Goal: Transaction & Acquisition: Purchase product/service

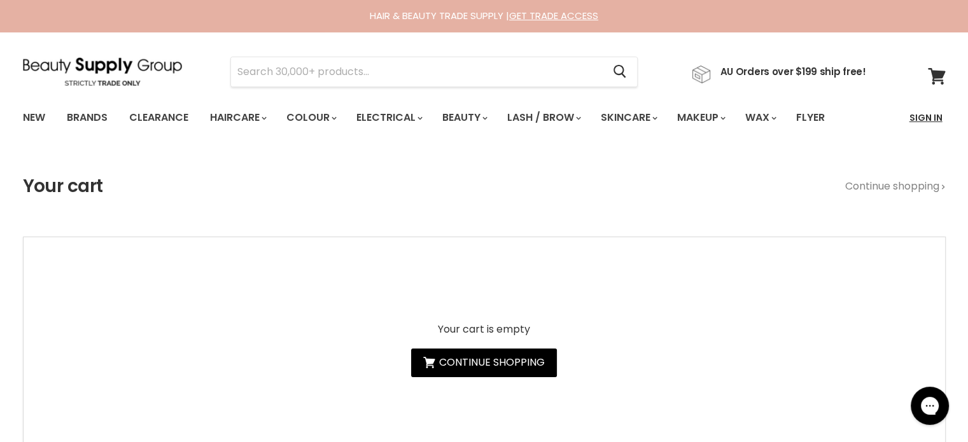
click at [924, 114] on link "Sign In" at bounding box center [925, 117] width 48 height 27
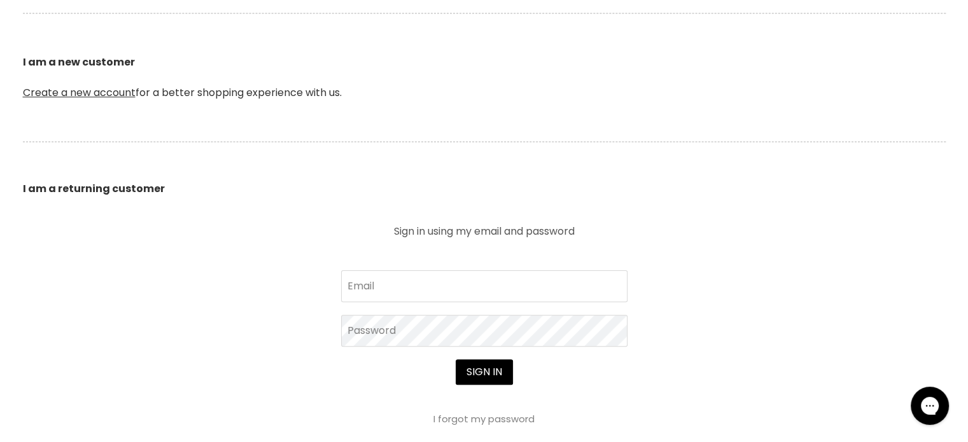
scroll to position [318, 0]
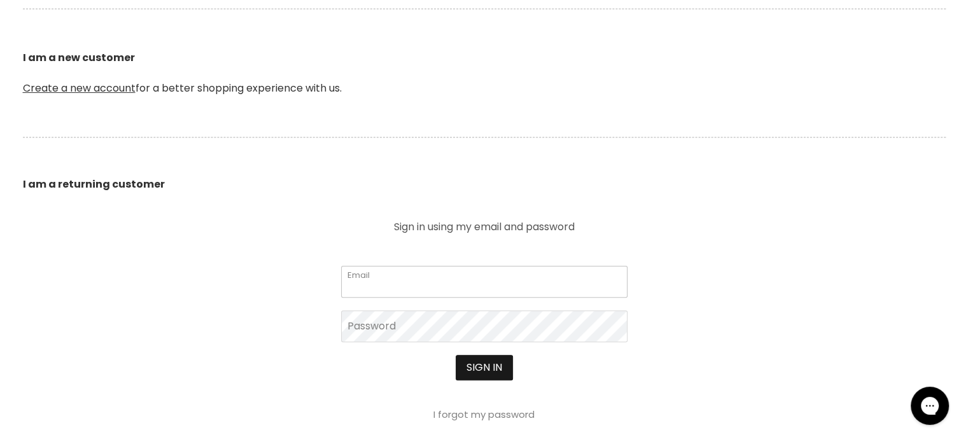
type input "[EMAIL_ADDRESS][DOMAIN_NAME]"
click at [476, 366] on button "Sign in" at bounding box center [483, 367] width 57 height 25
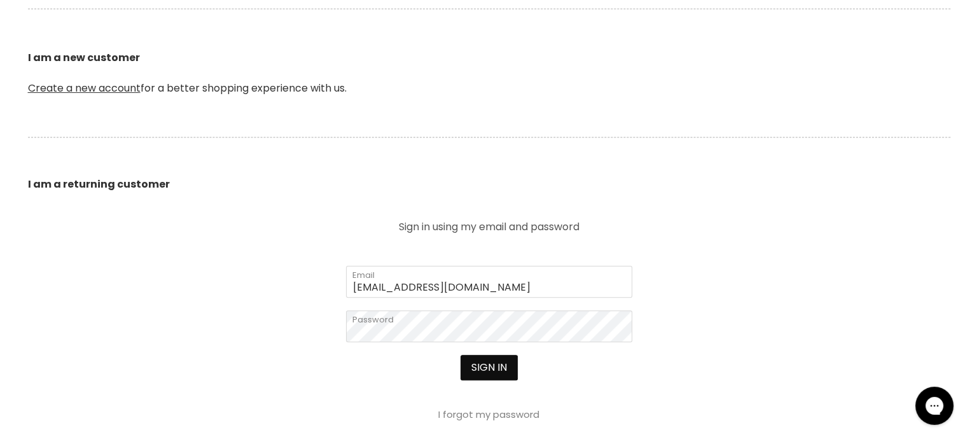
scroll to position [319, 0]
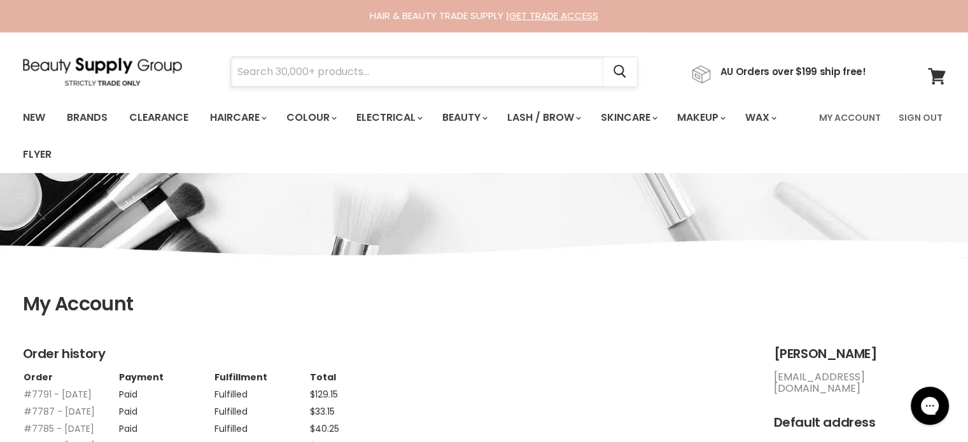
paste input "Davroe Smooth"
type input "Davroe Smooth"
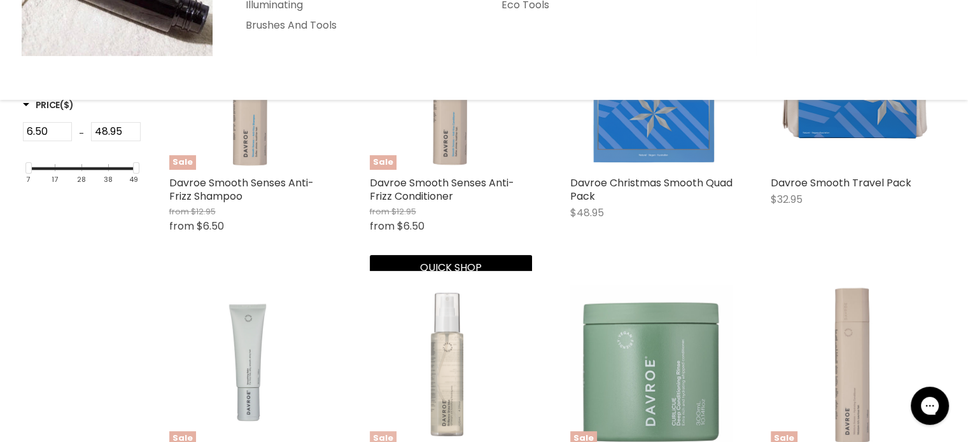
scroll to position [445, 0]
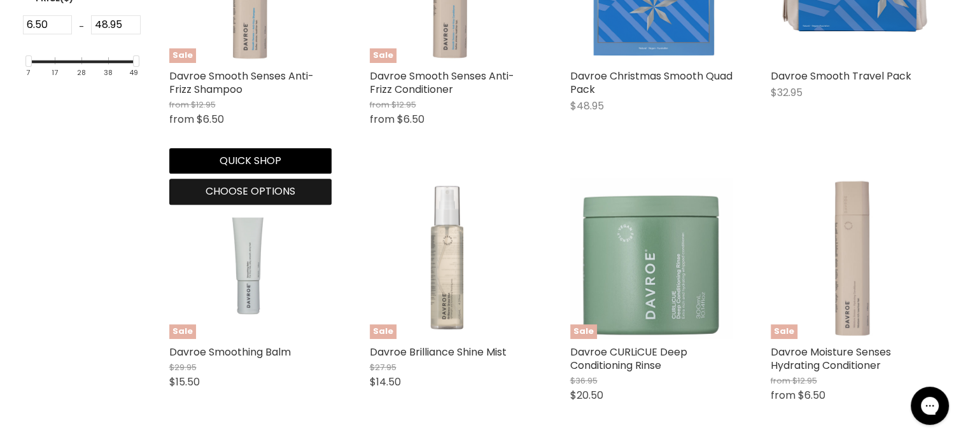
click at [256, 195] on span "Choose options" at bounding box center [250, 191] width 90 height 15
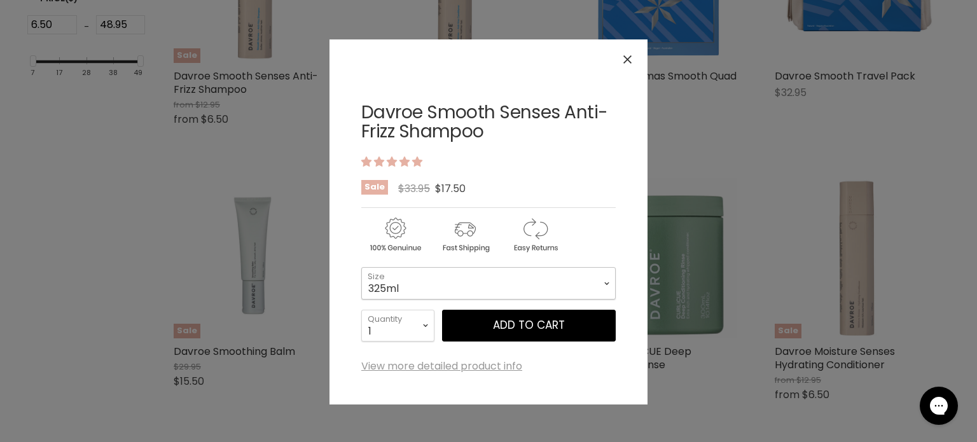
drag, startPoint x: 433, startPoint y: 279, endPoint x: 422, endPoint y: 295, distance: 18.9
click at [430, 281] on select "325ml 100ml 1 Litre" at bounding box center [488, 283] width 254 height 32
click at [361, 267] on select "325ml 100ml 1 Litre" at bounding box center [488, 283] width 254 height 32
select select "1 Litre"
click at [628, 57] on icon "Close" at bounding box center [627, 59] width 8 height 8
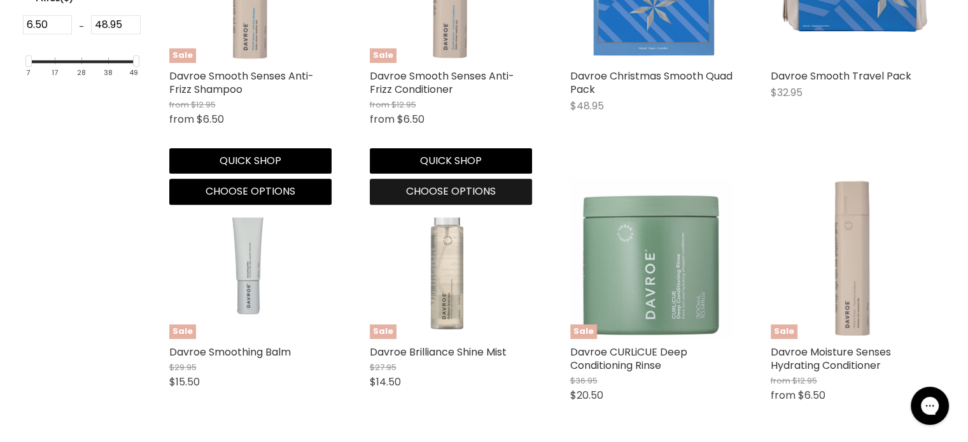
click at [444, 191] on span "Choose options" at bounding box center [451, 191] width 90 height 15
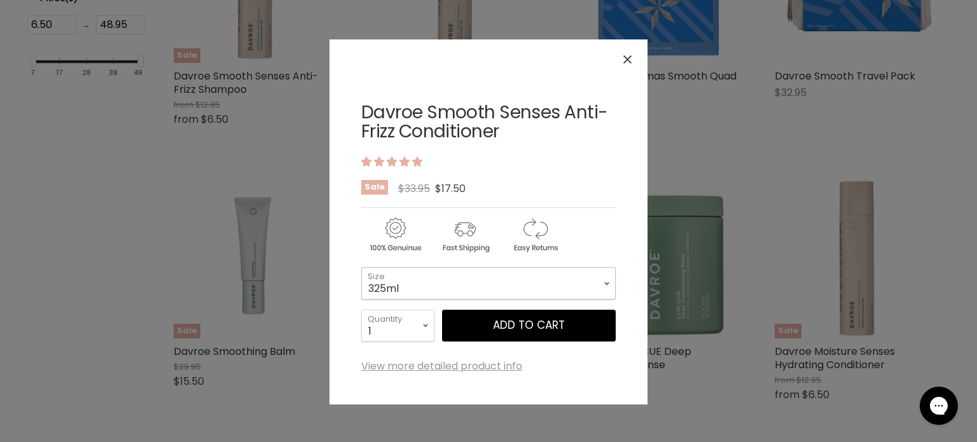
click at [455, 278] on select "325ml 100ml 1 Litre" at bounding box center [488, 283] width 254 height 32
click at [361, 267] on select "325ml 100ml 1 Litre" at bounding box center [488, 283] width 254 height 32
select select "1 Litre"
click at [636, 55] on button "Close" at bounding box center [627, 59] width 27 height 27
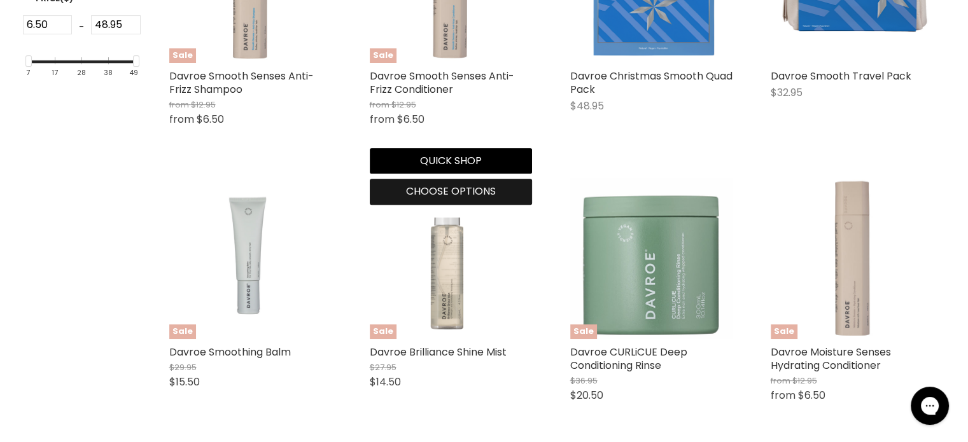
click at [463, 195] on span "Choose options" at bounding box center [451, 191] width 90 height 15
select select "1 Litre"
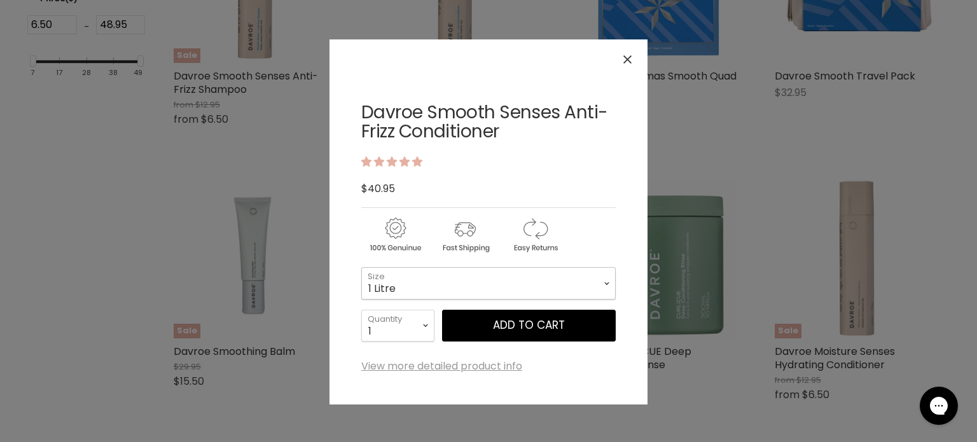
click at [490, 281] on select "325ml 100ml 1 Litre" at bounding box center [488, 283] width 254 height 32
click at [625, 59] on icon "Close" at bounding box center [627, 59] width 8 height 8
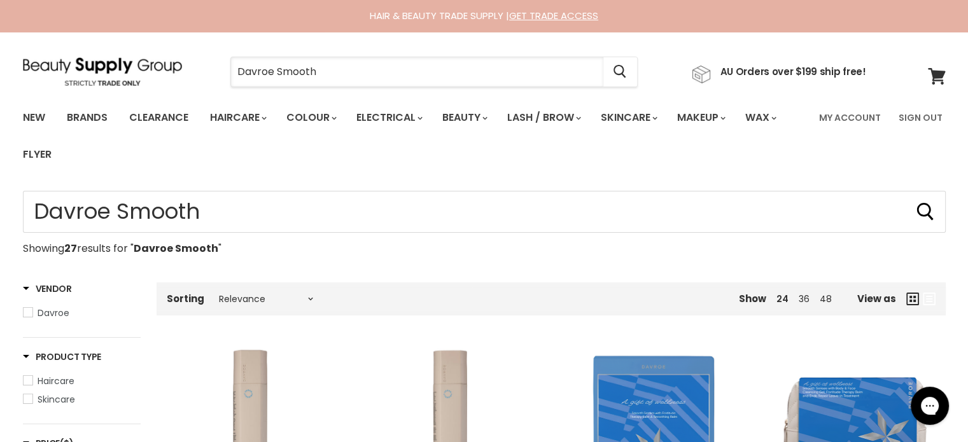
drag, startPoint x: 382, startPoint y: 83, endPoint x: 192, endPoint y: 83, distance: 190.2
click at [193, 83] on div "Davroe Smooth Cancel AU Orders over $199 ship free!" at bounding box center [444, 71] width 843 height 29
paste input "Milkshake Insta.Lotion"
type input "Milkshake Insta.Lotion"
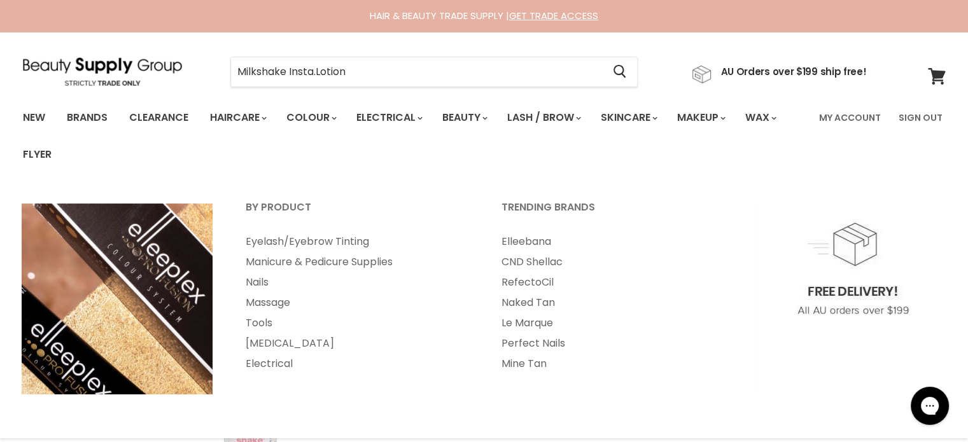
scroll to position [191, 0]
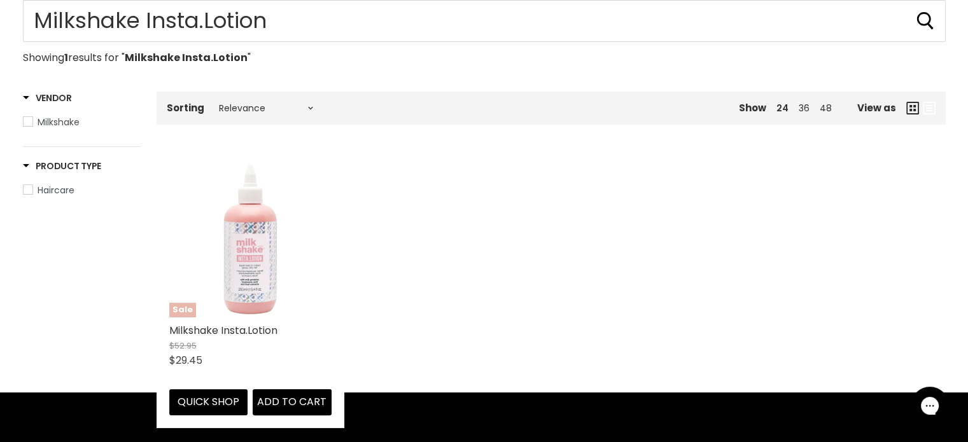
click at [242, 268] on img "Main content" at bounding box center [250, 236] width 162 height 162
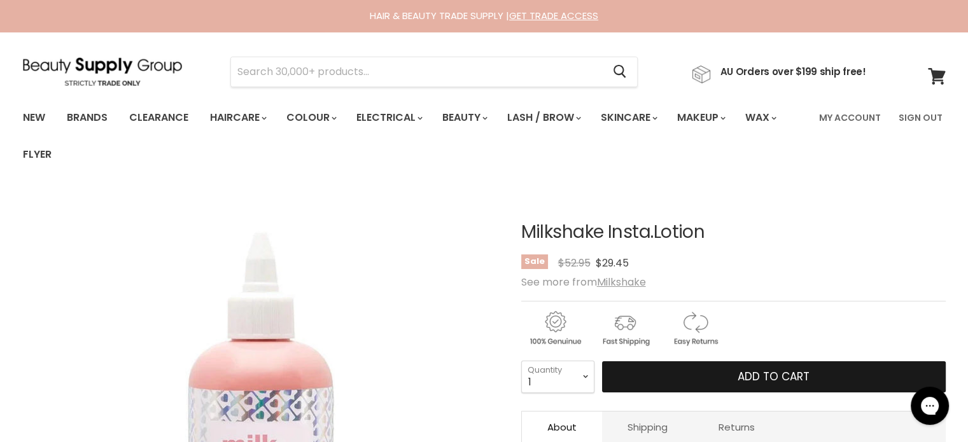
click at [700, 369] on button "Add to cart" at bounding box center [773, 377] width 343 height 32
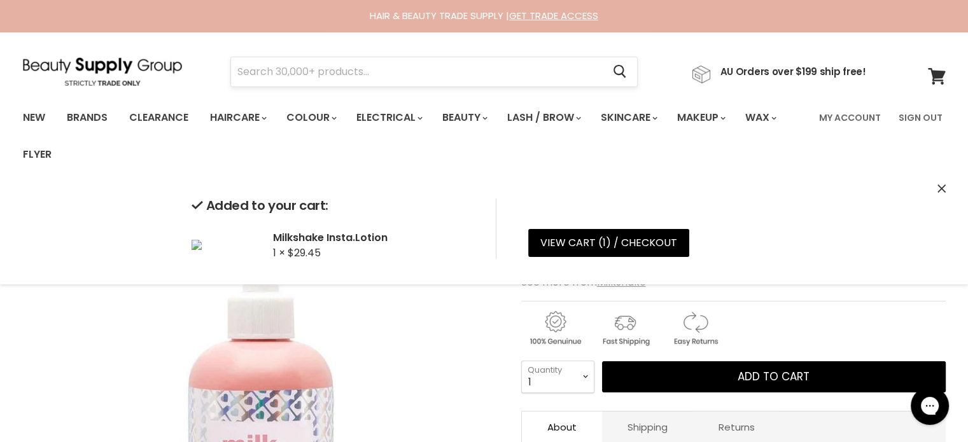
drag, startPoint x: 313, startPoint y: 67, endPoint x: 513, endPoint y: 66, distance: 200.4
click at [513, 66] on input "Search" at bounding box center [417, 71] width 372 height 29
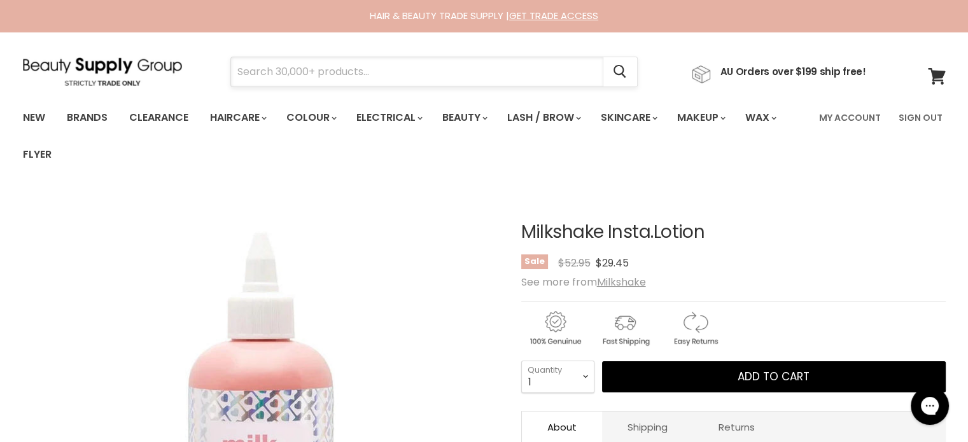
click at [473, 74] on input "Search" at bounding box center [417, 71] width 372 height 29
paste input "Muk Intense Repair Treatment"
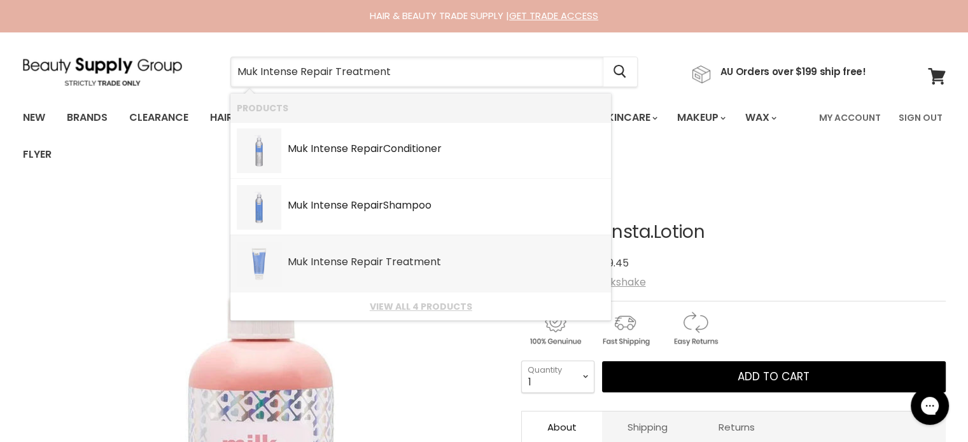
click at [354, 261] on b "Repair" at bounding box center [366, 261] width 32 height 15
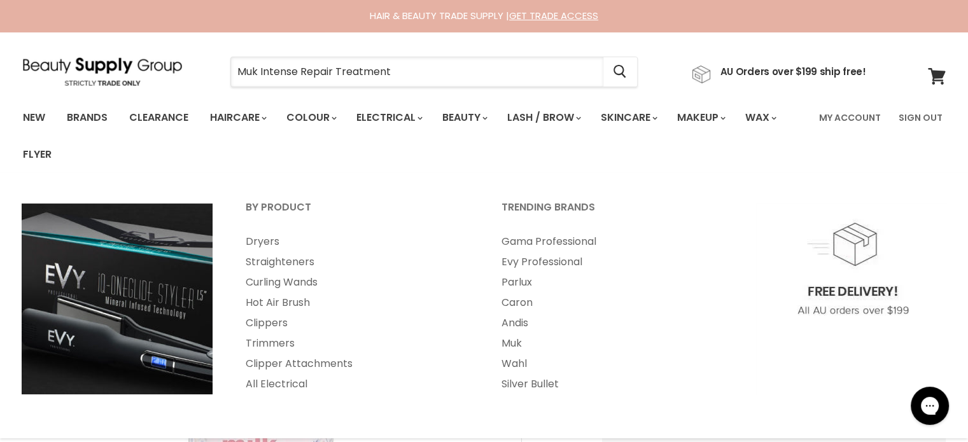
type input "Muk Intense Repair Treatment"
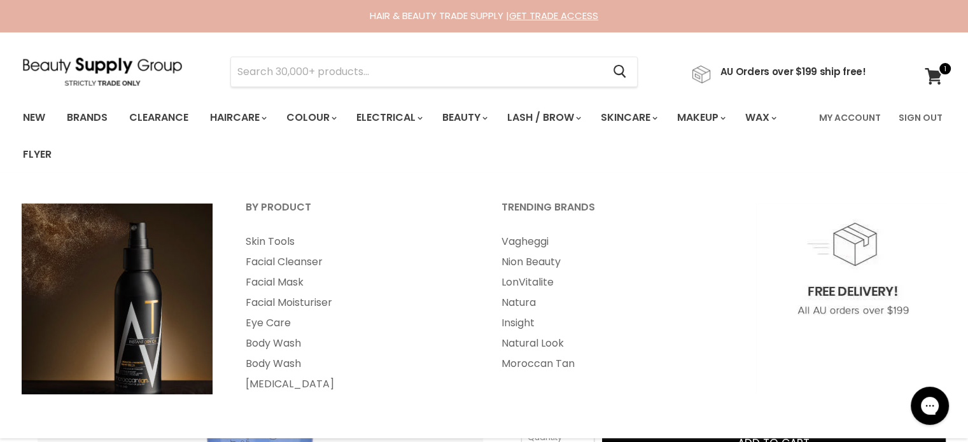
scroll to position [318, 0]
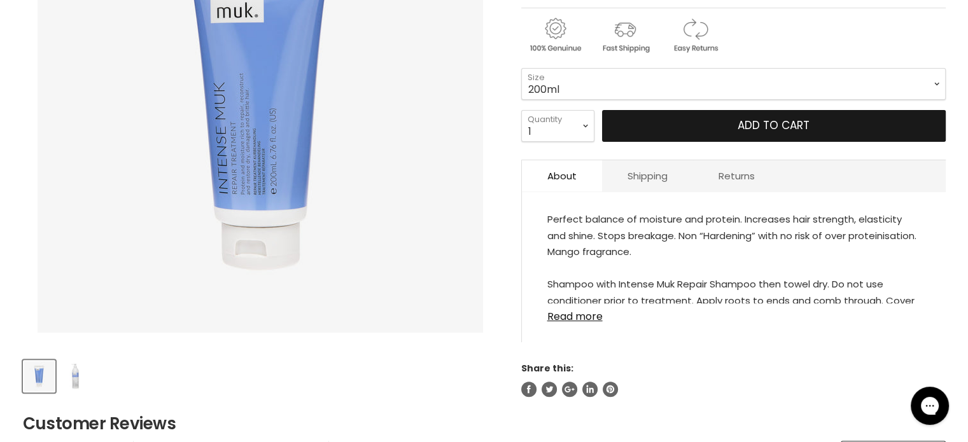
click at [692, 121] on button "Add to cart" at bounding box center [773, 126] width 343 height 32
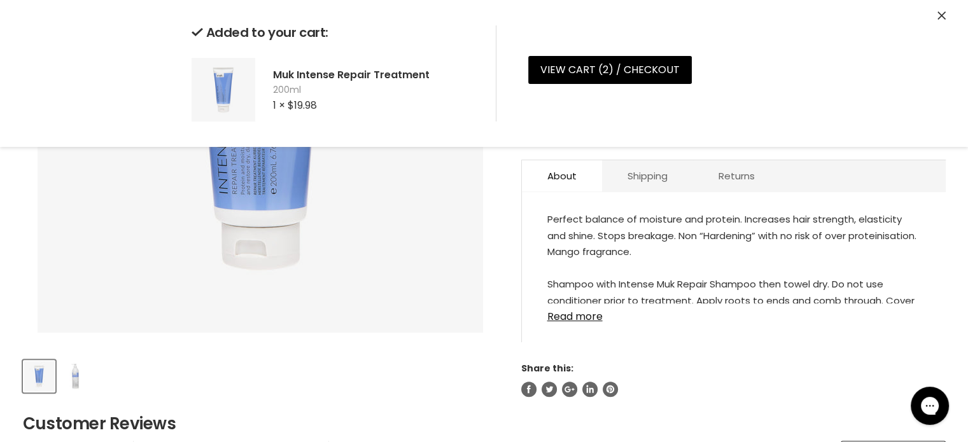
click at [939, 12] on icon "Close" at bounding box center [941, 15] width 8 height 8
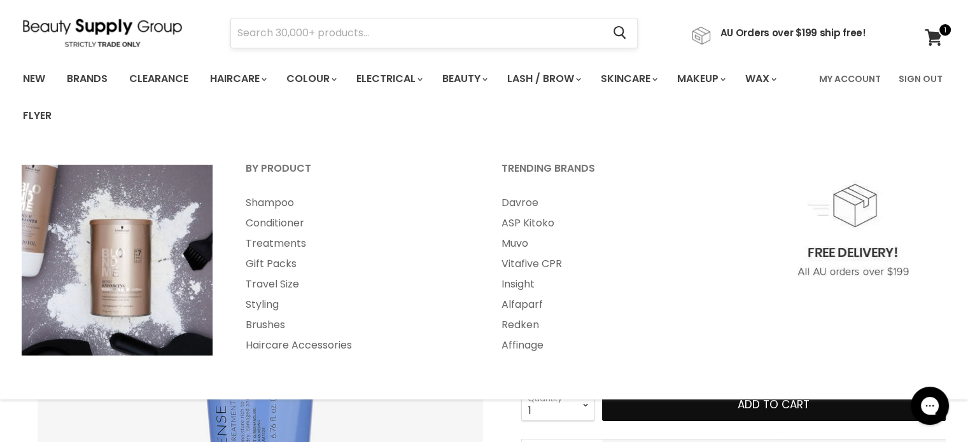
scroll to position [0, 0]
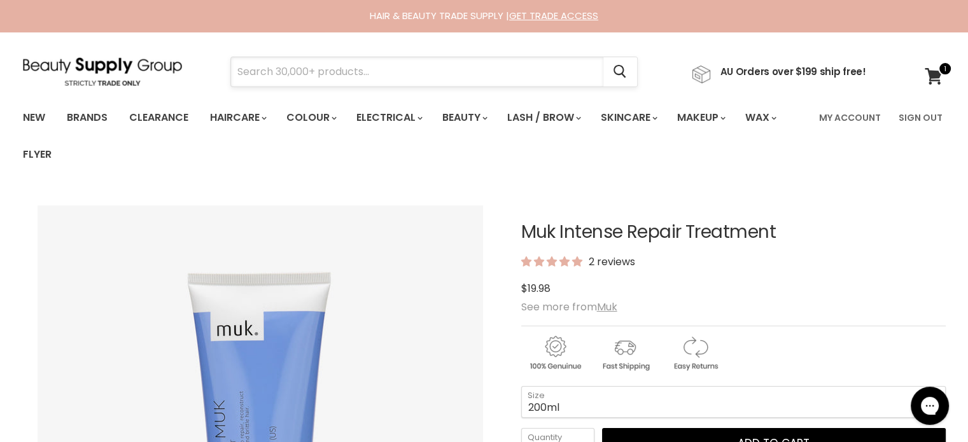
paste input "+Maskology Retinol + Vitamin C Under Eye Mask"
type input "+Maskology Retinol + Vitamin C Under Eye Mask"
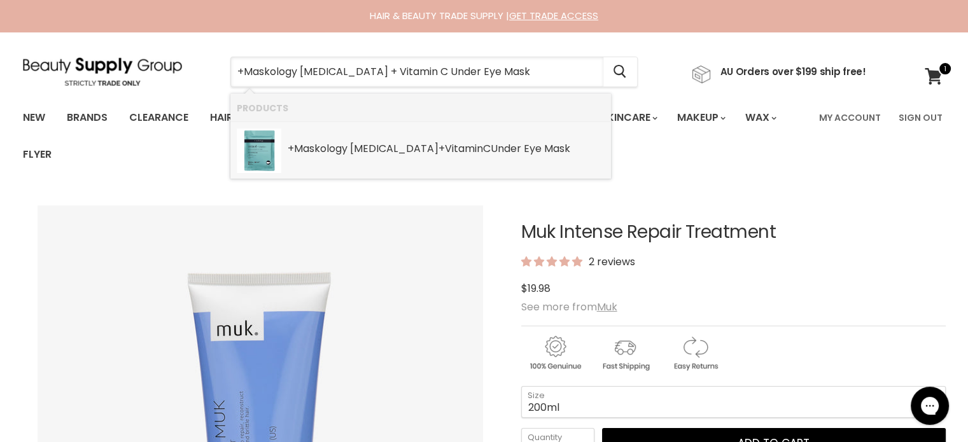
click at [374, 149] on b "Retinol" at bounding box center [394, 148] width 88 height 15
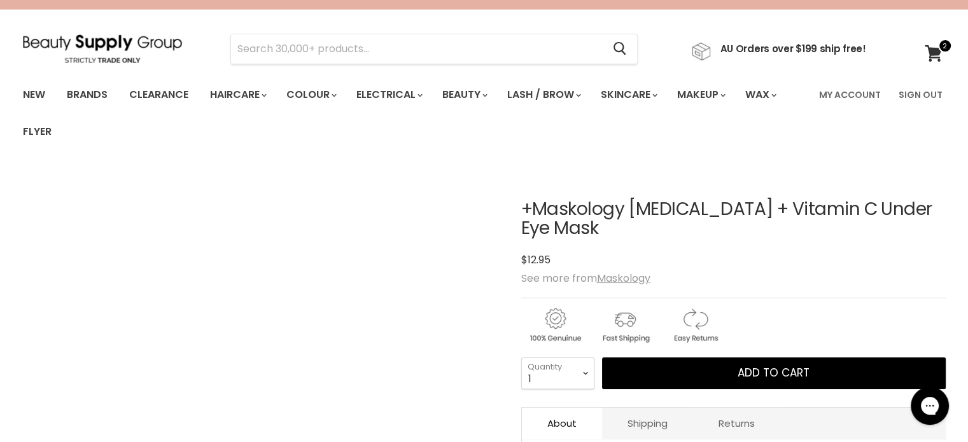
scroll to position [64, 0]
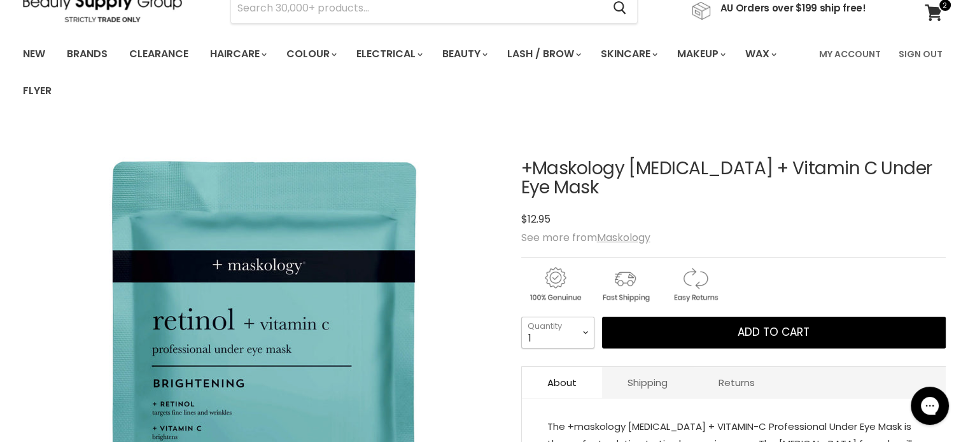
click at [581, 317] on select "1 2 3 4 5 6 7 8 9 10+" at bounding box center [557, 333] width 73 height 32
select select "2"
click at [521, 317] on select "1 2 3 4 5 6 7 8 9 10+" at bounding box center [557, 333] width 73 height 32
type input "2"
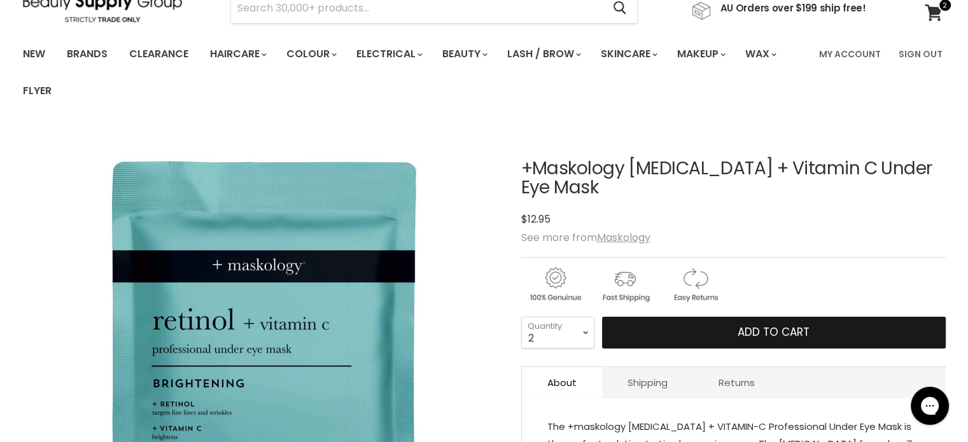
click at [733, 317] on button "Add to cart" at bounding box center [773, 333] width 343 height 32
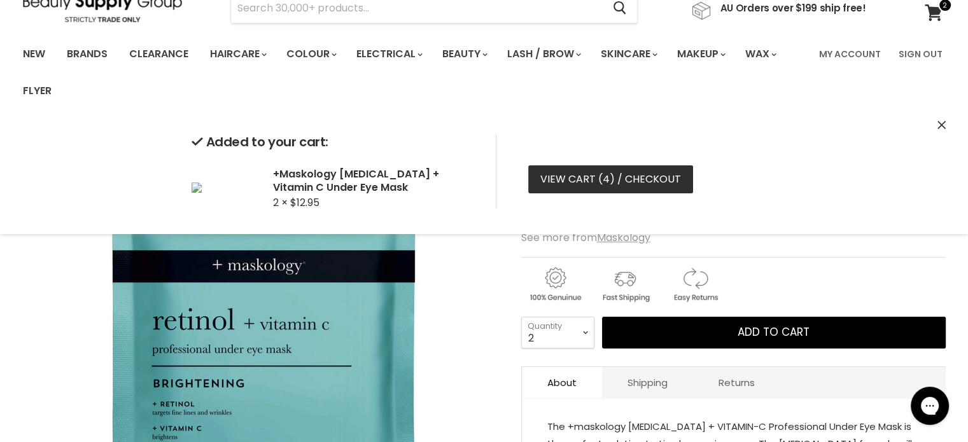
click at [595, 183] on link "View cart ( 4 ) / Checkout" at bounding box center [610, 179] width 165 height 28
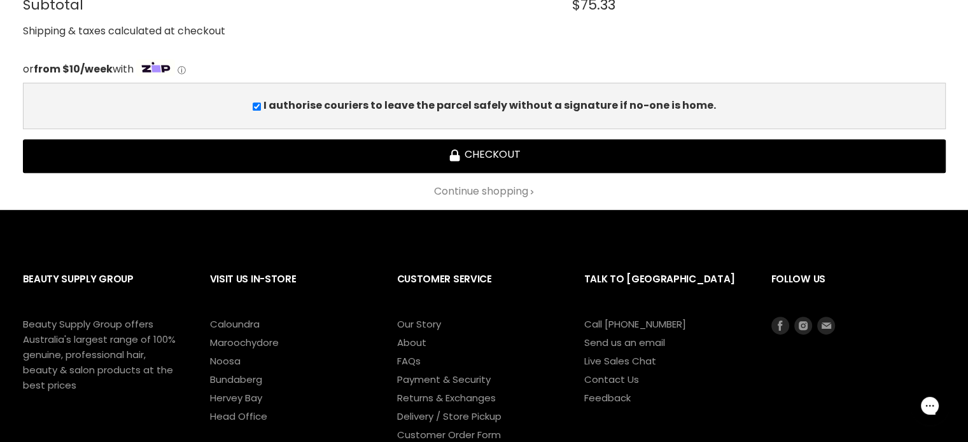
scroll to position [827, 0]
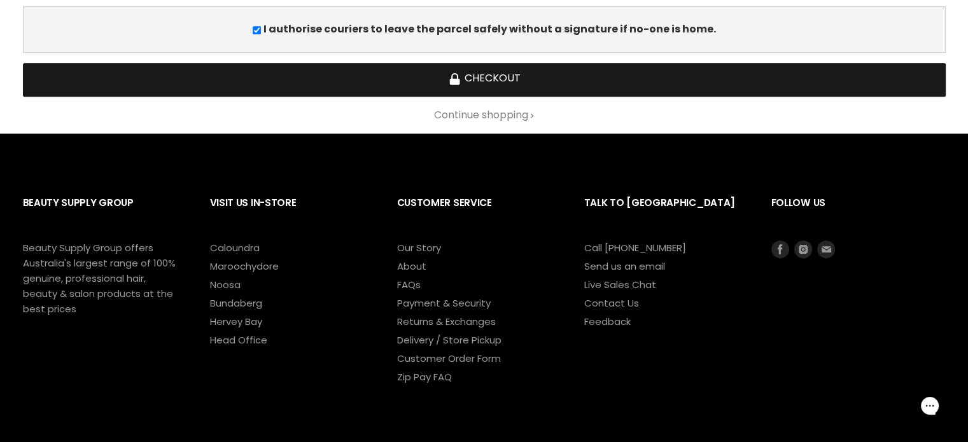
click at [456, 66] on button "Checkout" at bounding box center [484, 80] width 922 height 34
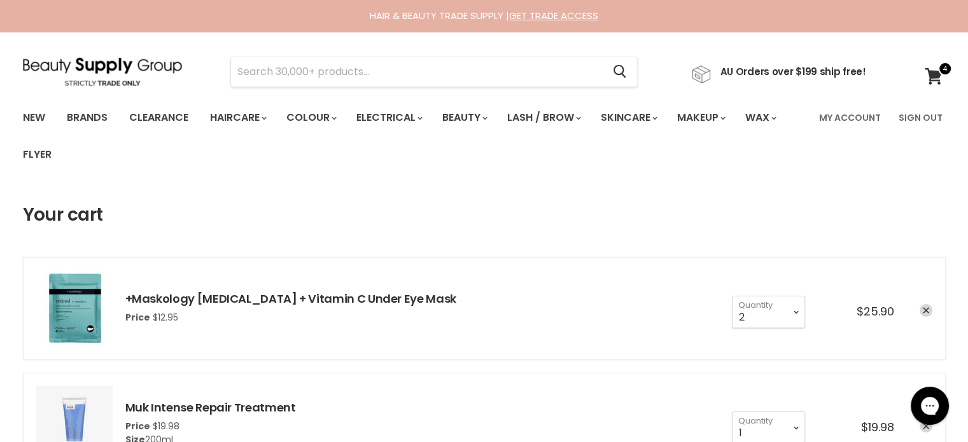
type input "Showpony Tape Sheets"
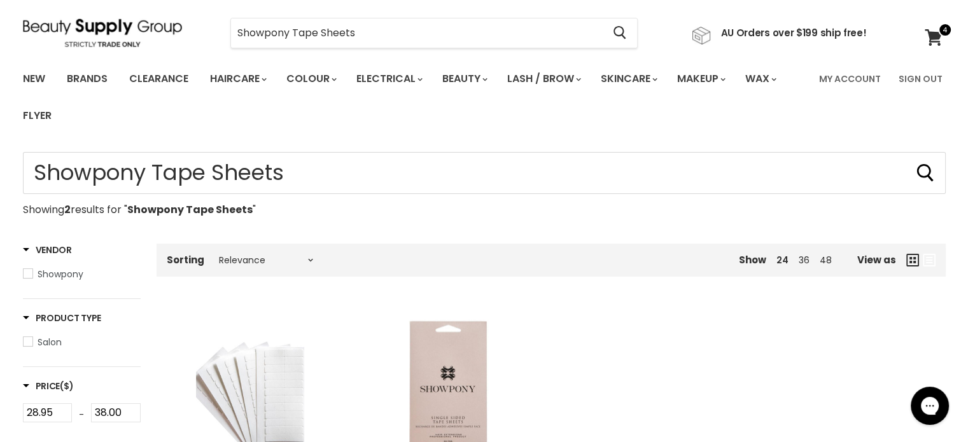
scroll to position [254, 0]
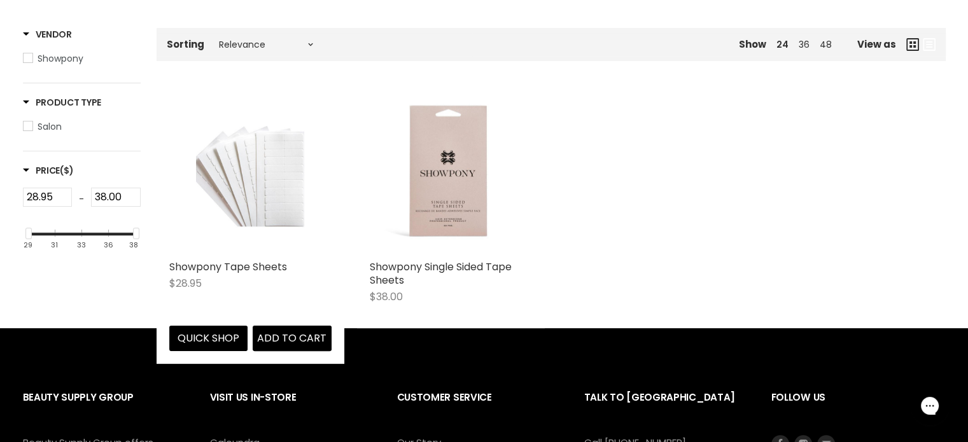
click at [225, 178] on img "Main content" at bounding box center [250, 173] width 108 height 162
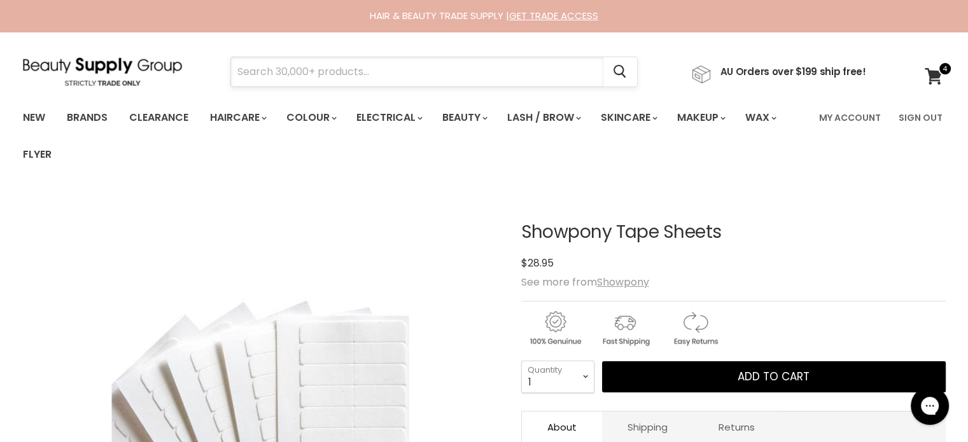
paste input "Nitrile Black Industrial Mechanic Tattoo Food Disposable Gloves Large"
type input "Nitrile Black Industrial Mechanic Tattoo Food Disposable Gloves Large"
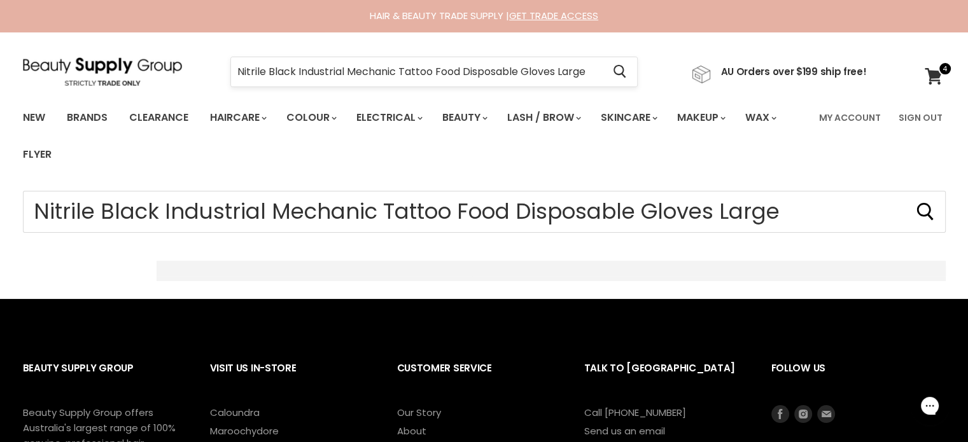
type input "Nitrile Black Industrial Mechanic Tattoo Food Disposable Gloves Large"
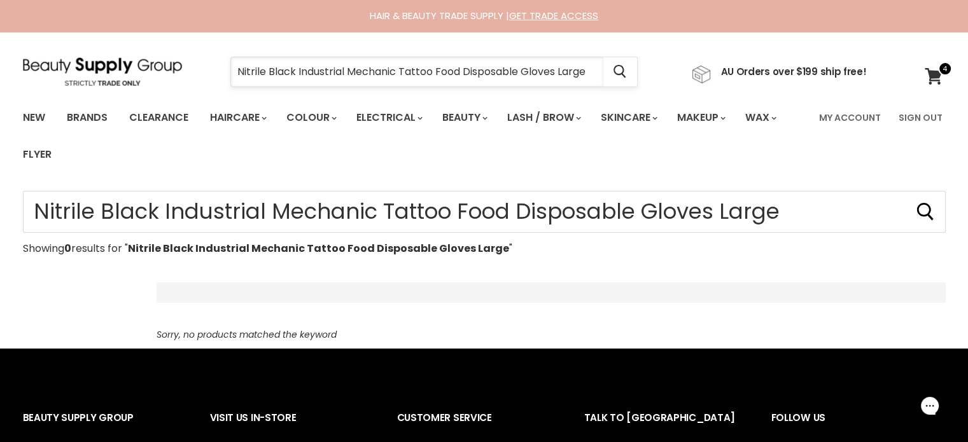
click at [295, 64] on input "Nitrile Black Industrial Mechanic Tattoo Food Disposable Gloves Large" at bounding box center [417, 71] width 372 height 29
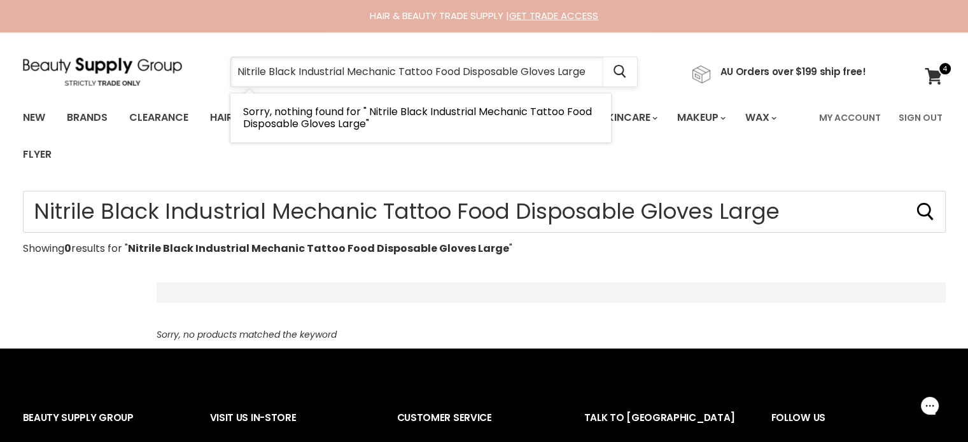
drag, startPoint x: 298, startPoint y: 66, endPoint x: 592, endPoint y: 72, distance: 293.9
click at [592, 72] on input "Nitrile Black Industrial Mechanic Tattoo Food Disposable Gloves Large" at bounding box center [417, 71] width 372 height 29
type input "Nitrile Black"
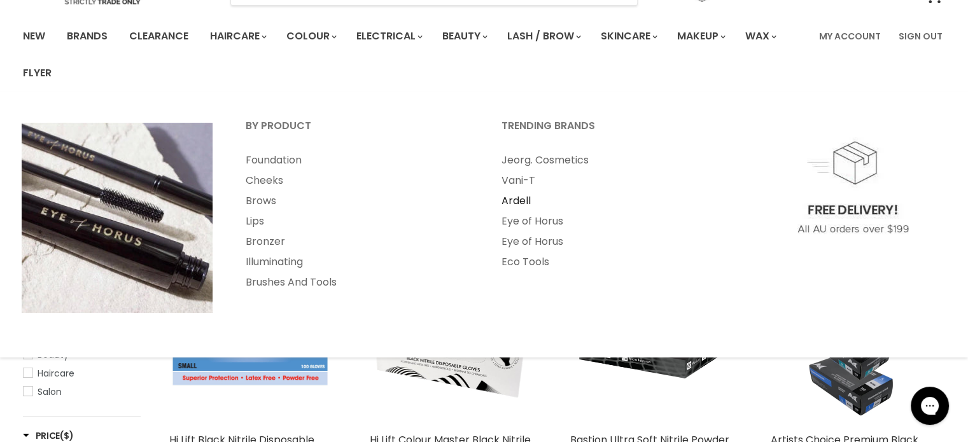
scroll to position [191, 0]
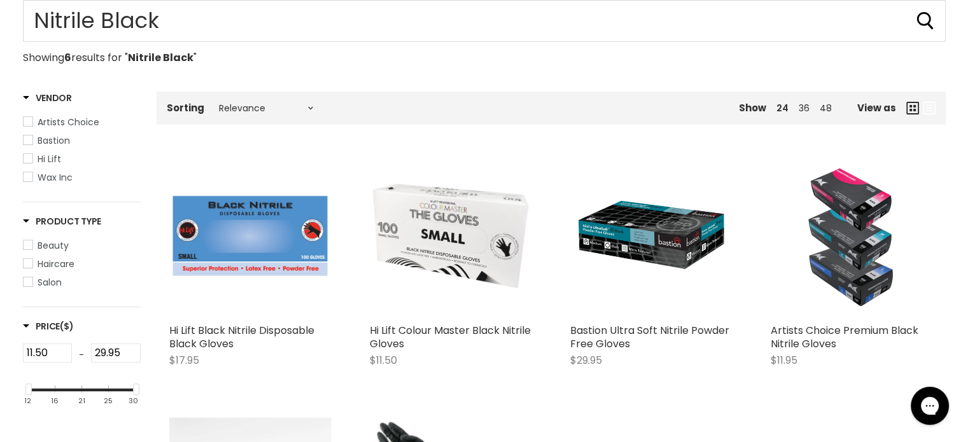
type input "Nitrile Black"
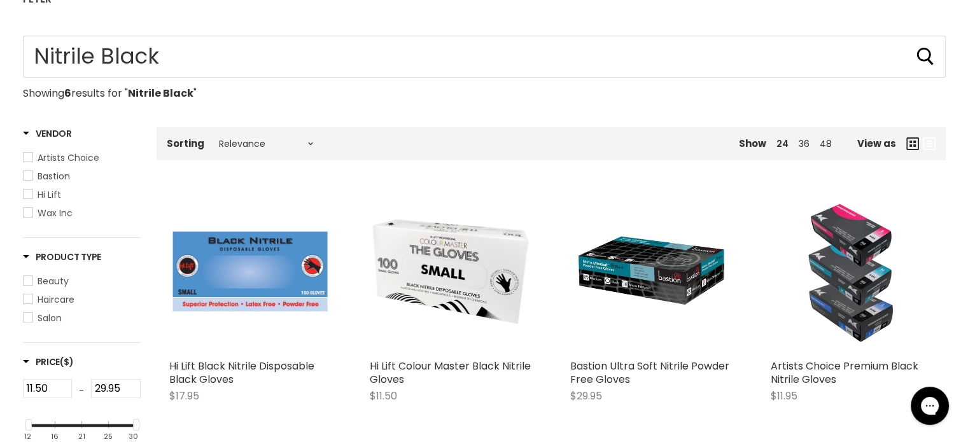
scroll to position [127, 0]
